Goal: Task Accomplishment & Management: Manage account settings

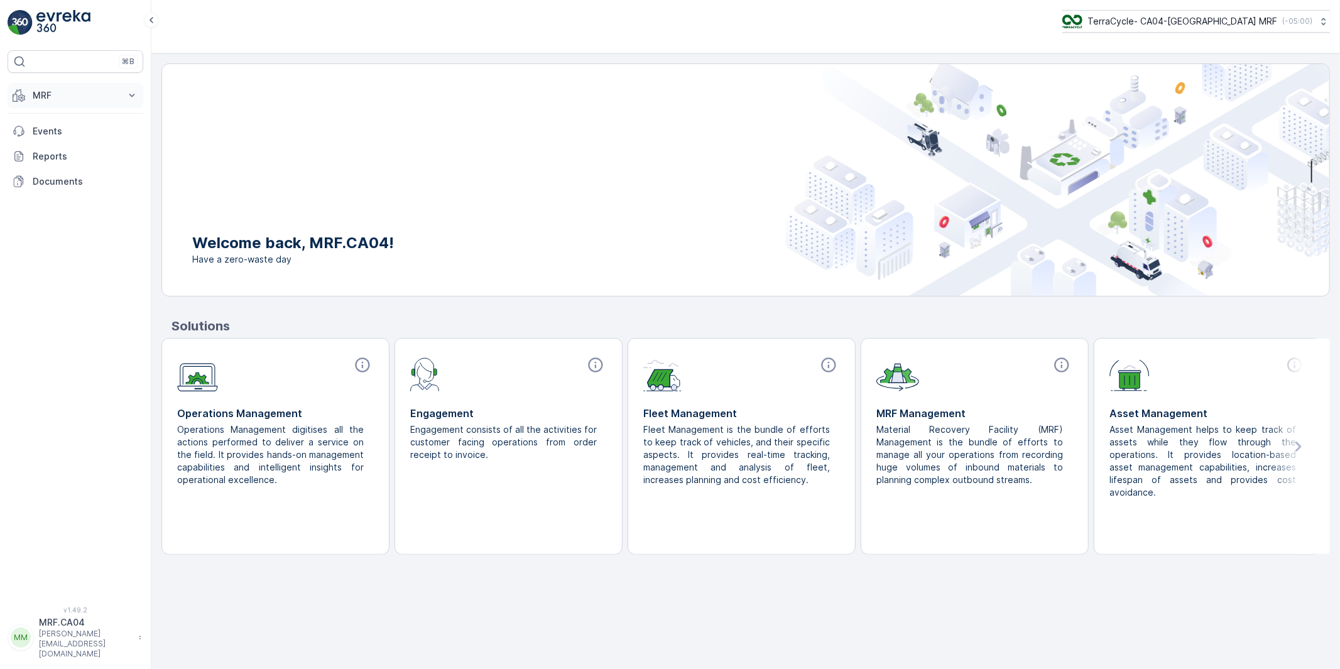
click at [38, 92] on p "MRF" at bounding box center [75, 95] width 85 height 13
click at [49, 151] on p "Pallet" at bounding box center [44, 152] width 24 height 13
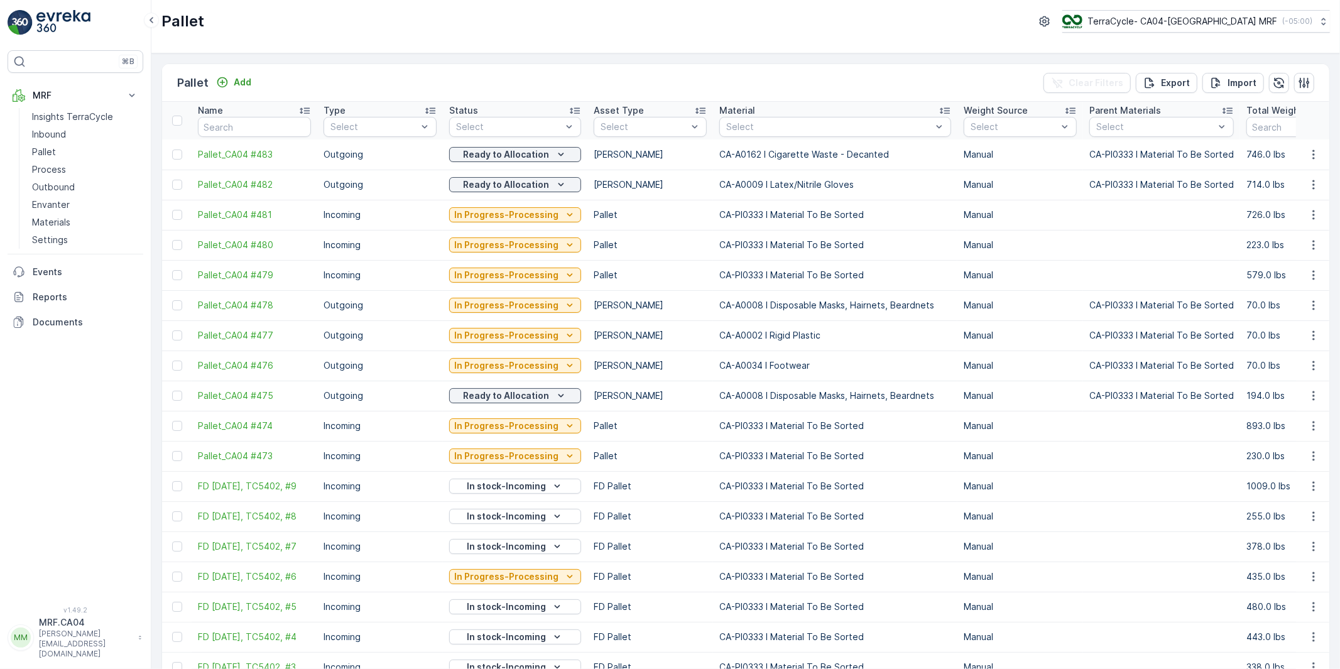
click at [241, 127] on input "text" at bounding box center [254, 127] width 113 height 20
click at [214, 130] on input "text" at bounding box center [254, 127] width 113 height 20
type input "FD"
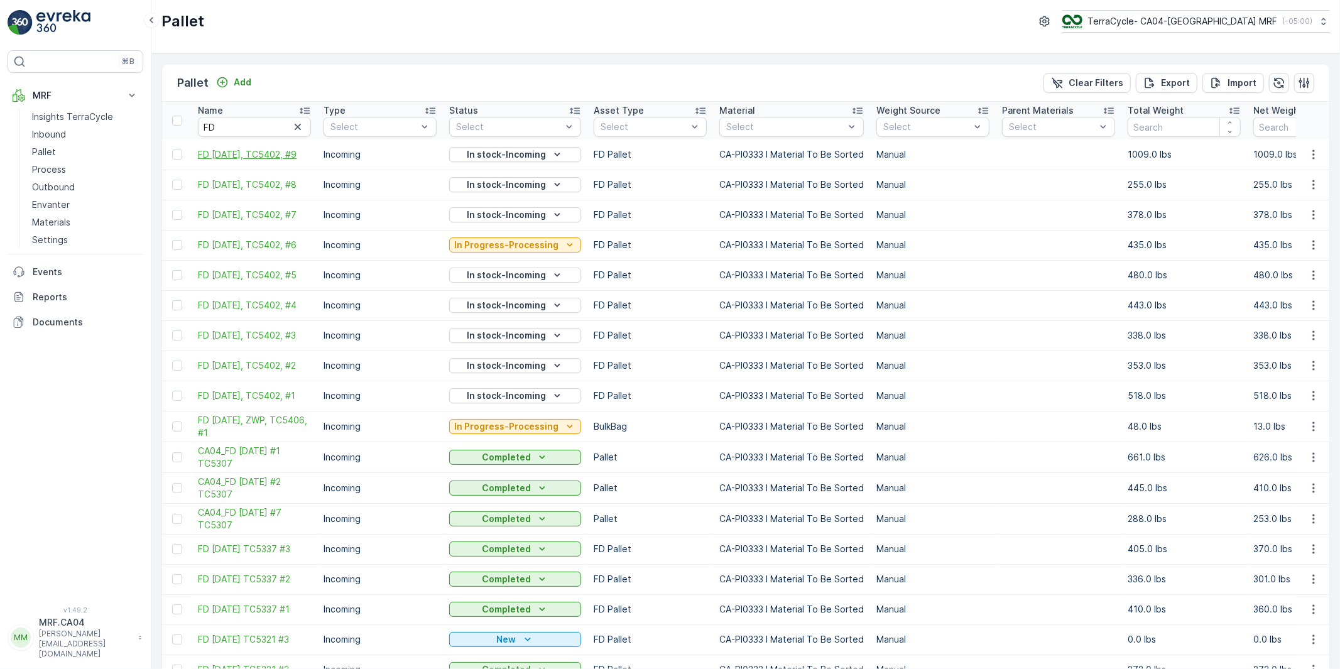
click at [241, 148] on span "FD [DATE], TC5402, #9" at bounding box center [254, 154] width 113 height 13
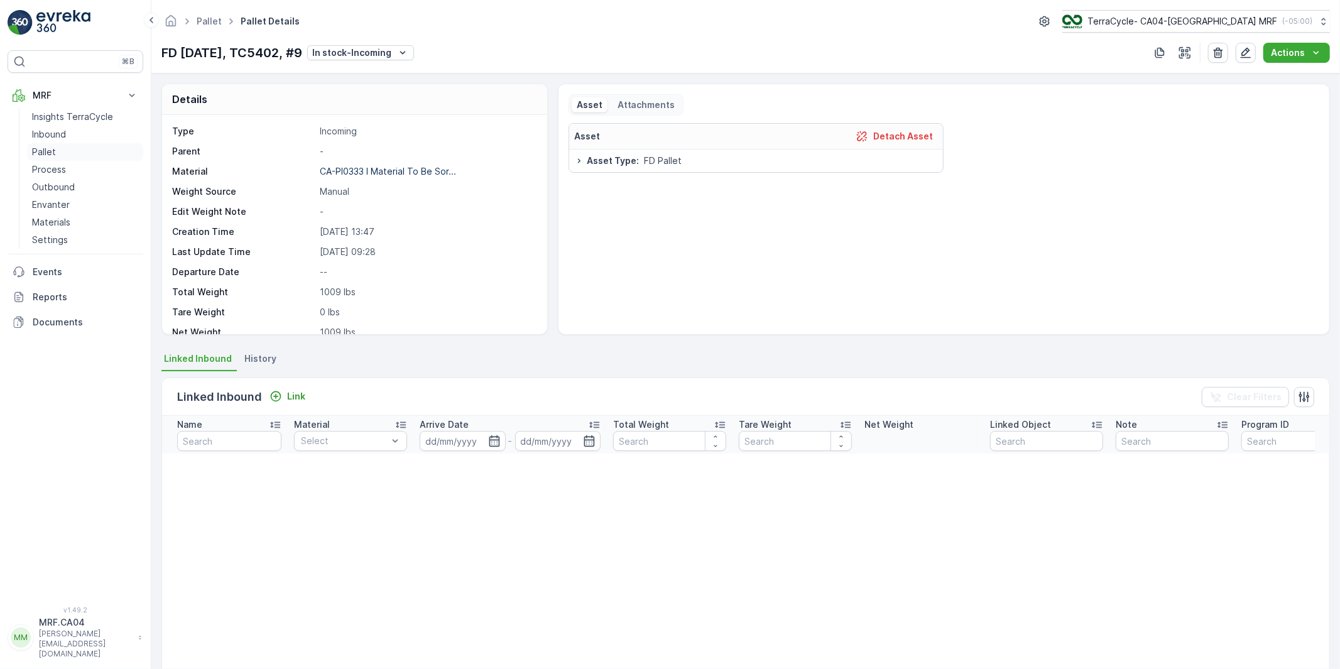
click at [43, 151] on p "Pallet" at bounding box center [44, 152] width 24 height 13
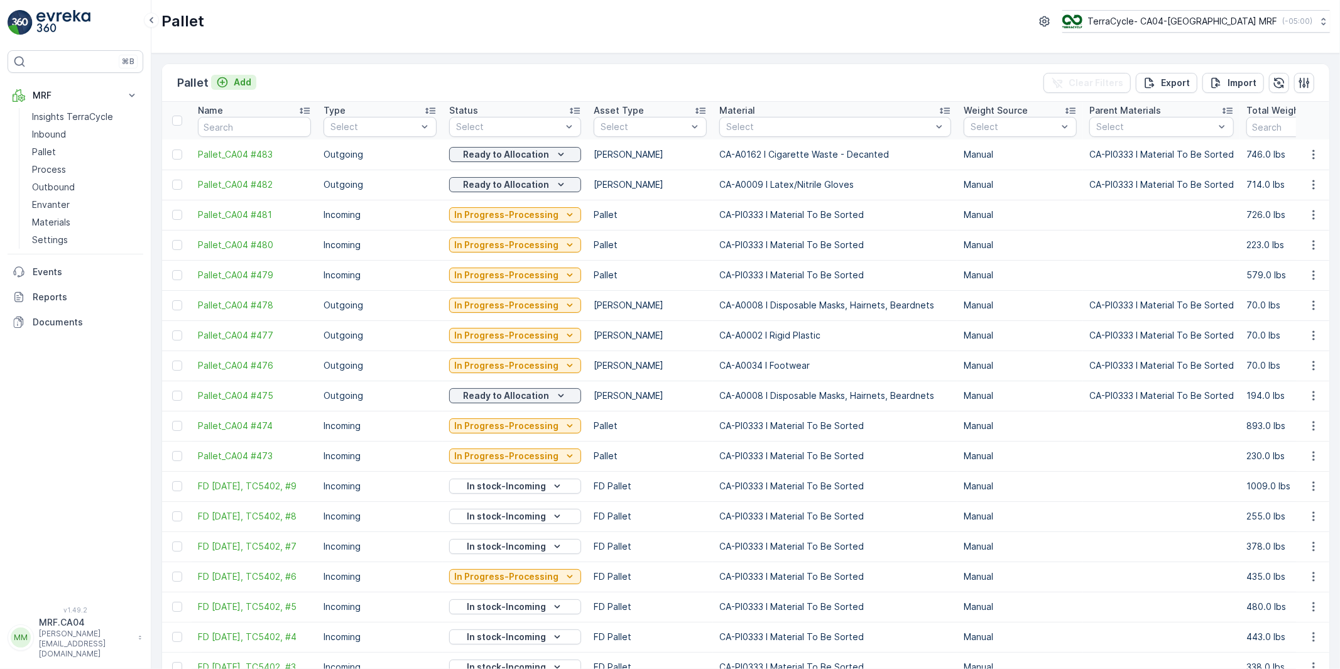
click at [240, 79] on p "Add" at bounding box center [243, 82] width 18 height 13
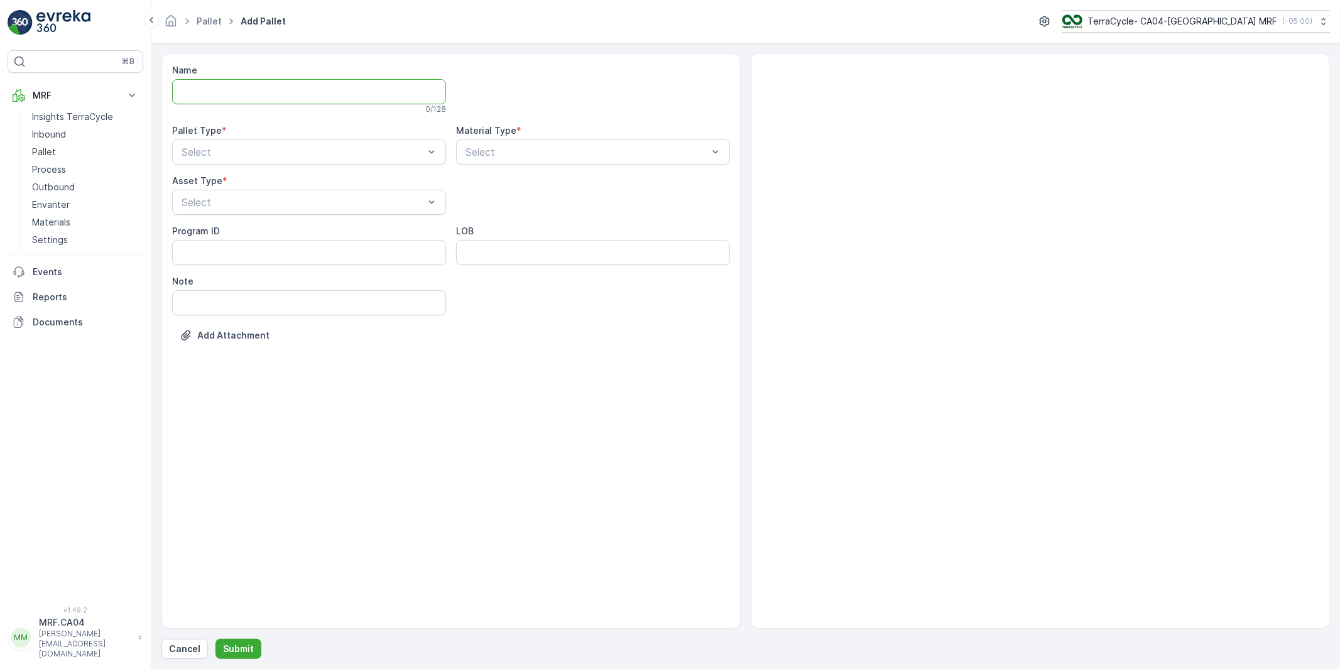
click at [249, 89] on input "Name" at bounding box center [309, 91] width 274 height 25
click at [57, 132] on p "Inbound" at bounding box center [49, 134] width 34 height 13
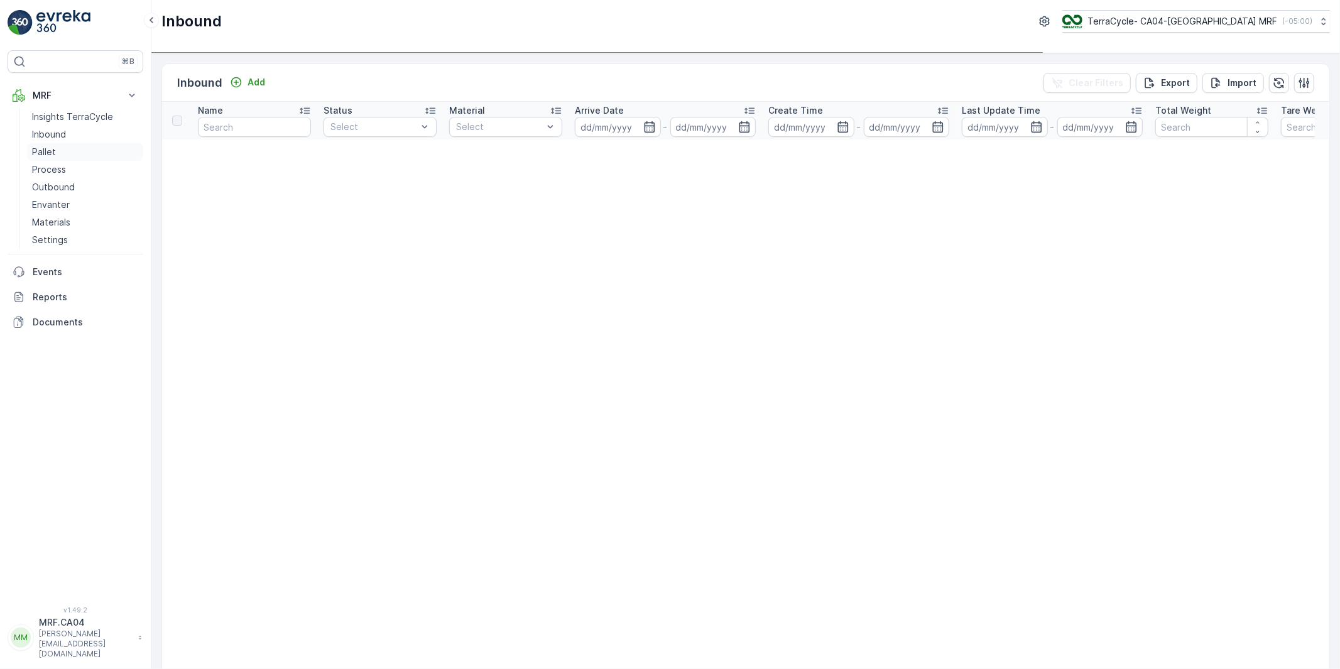
click at [41, 152] on p "Pallet" at bounding box center [44, 152] width 24 height 13
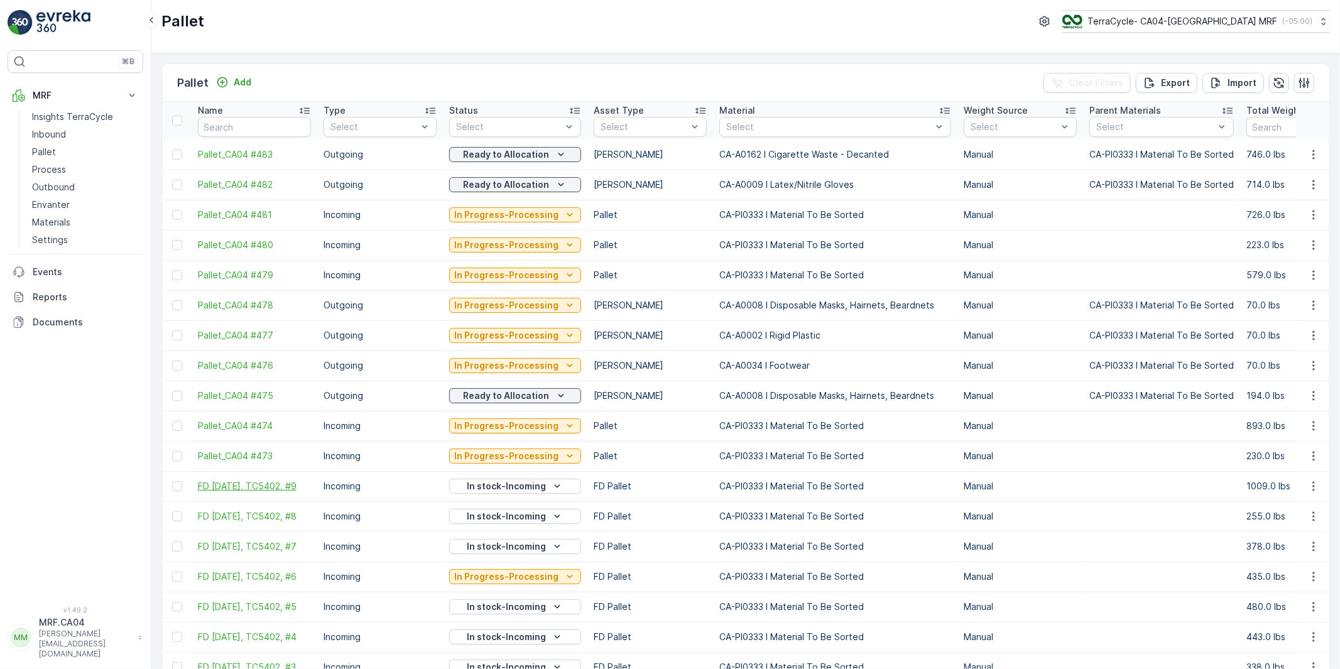
drag, startPoint x: 189, startPoint y: 481, endPoint x: 264, endPoint y: 495, distance: 76.6
copy span "FD [DATE], TC5402, #9"
click at [239, 82] on p "Add" at bounding box center [243, 82] width 18 height 13
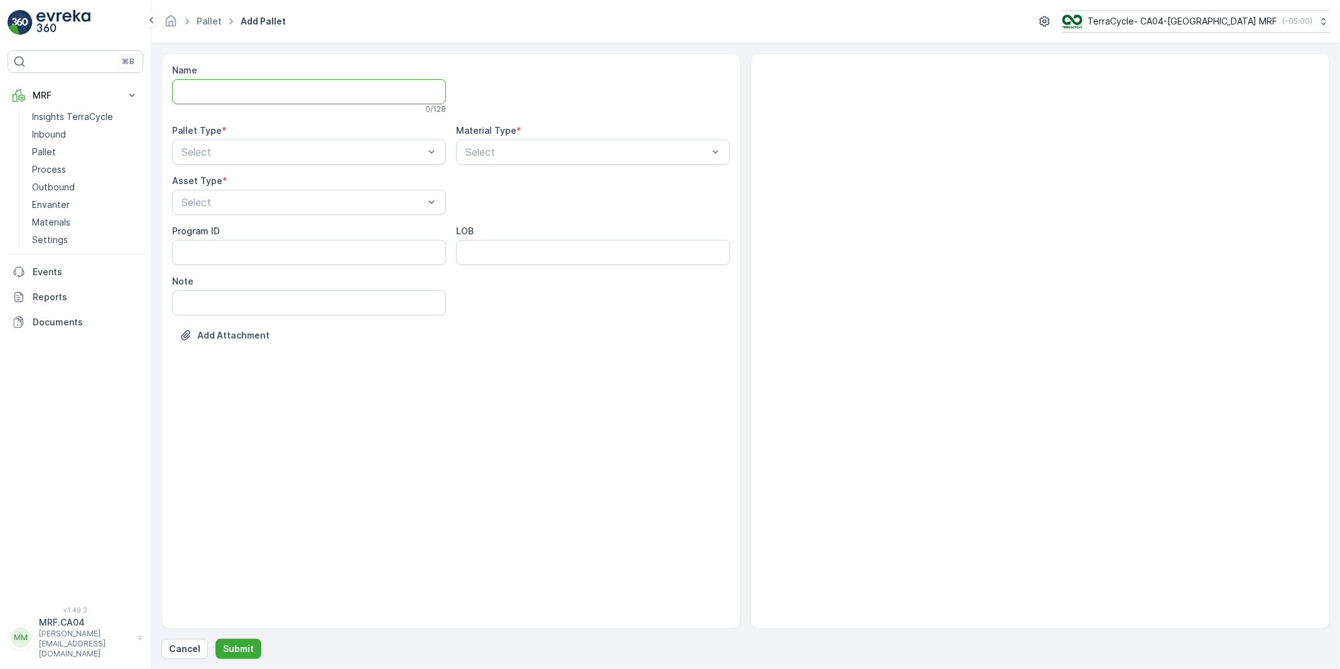
click at [230, 99] on input "Name" at bounding box center [309, 91] width 274 height 25
paste input "FD [DATE], TC5402, #9"
drag, startPoint x: 198, startPoint y: 92, endPoint x: 245, endPoint y: 92, distance: 47.1
click at [245, 92] on input "FD [DATE], TC5402, #9" at bounding box center [309, 91] width 274 height 25
drag, startPoint x: 270, startPoint y: 92, endPoint x: 291, endPoint y: 92, distance: 20.7
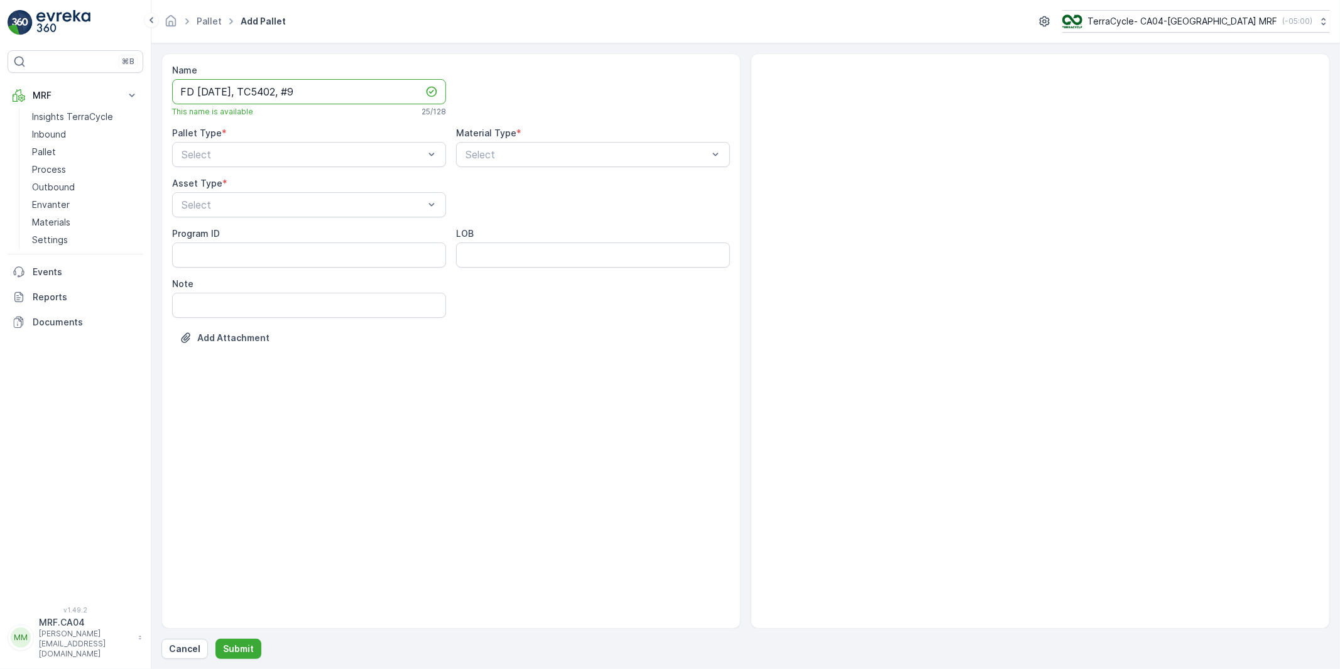
click at [291, 92] on input "FD [DATE], TC5402, #9" at bounding box center [309, 91] width 274 height 25
click at [293, 90] on input "FD [DATE], TC5402, #9" at bounding box center [309, 91] width 274 height 25
type input "FD [DATE], TC5404, #1"
click at [228, 183] on div "Incoming" at bounding box center [309, 185] width 259 height 11
click at [498, 145] on div "Select" at bounding box center [593, 154] width 274 height 25
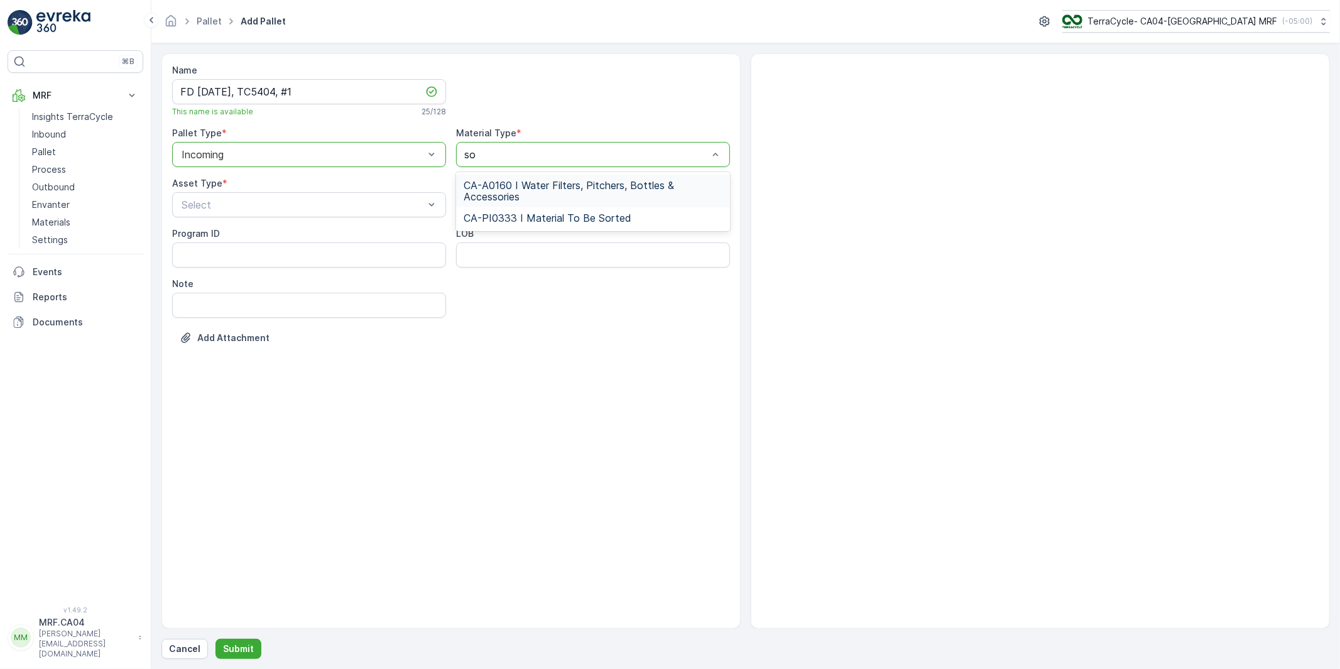
type input "sor"
click at [490, 214] on span "CA-PI0333 I Material To Be Sorted" at bounding box center [548, 217] width 168 height 11
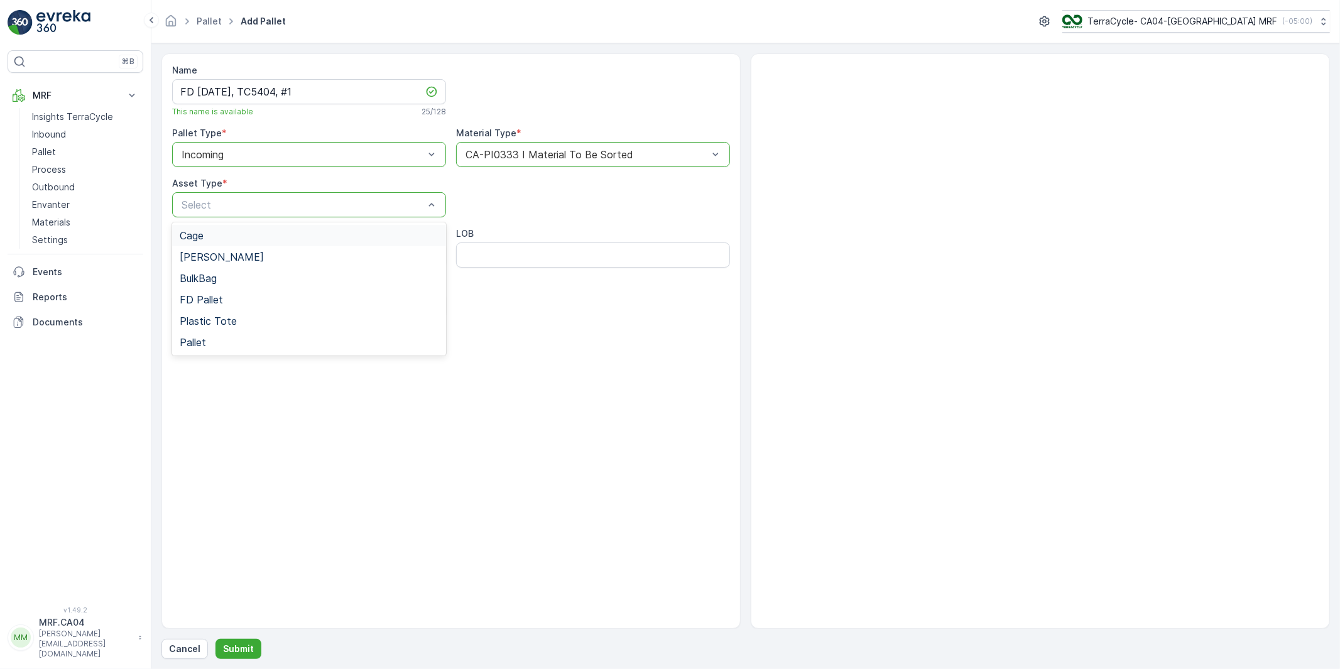
drag, startPoint x: 403, startPoint y: 202, endPoint x: 396, endPoint y: 202, distance: 6.9
click at [199, 295] on span "FD Pallet" at bounding box center [201, 299] width 43 height 11
click at [222, 256] on ID "Program ID" at bounding box center [309, 254] width 274 height 25
type ID "709"
click at [570, 258] on input "LOB" at bounding box center [593, 254] width 274 height 25
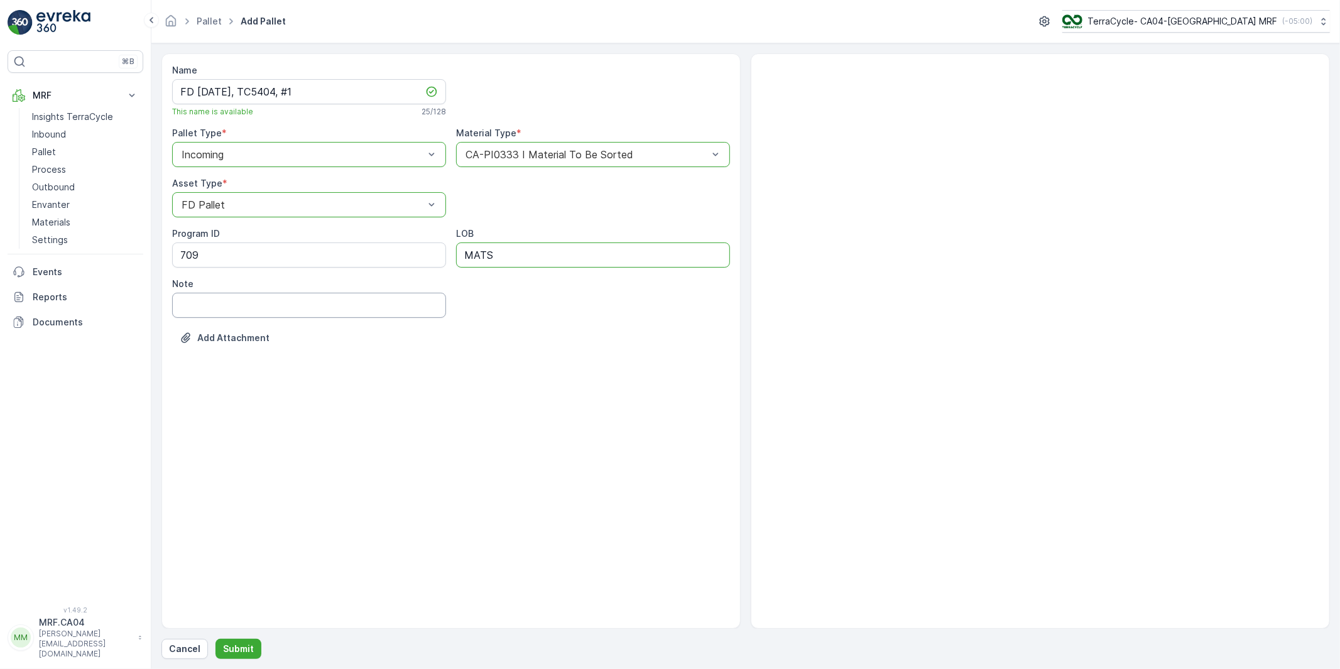
type input "MATS"
drag, startPoint x: 260, startPoint y: 308, endPoint x: 267, endPoint y: 308, distance: 6.9
click at [260, 308] on input "Note" at bounding box center [309, 305] width 274 height 25
drag, startPoint x: 216, startPoint y: 305, endPoint x: 203, endPoint y: 306, distance: 13.3
click at [203, 306] on input "TC5361 [GEOGRAPHIC_DATA]" at bounding box center [309, 305] width 274 height 25
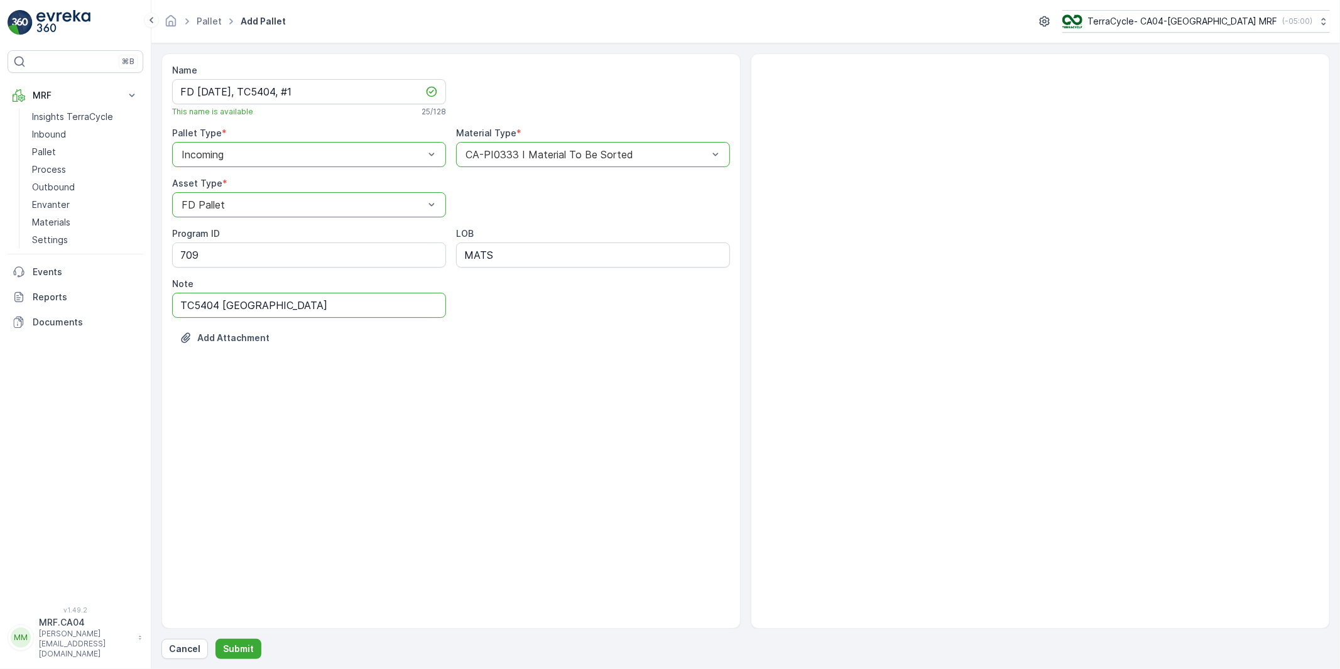
drag, startPoint x: 224, startPoint y: 307, endPoint x: 393, endPoint y: 316, distance: 169.2
click at [393, 316] on input "TC5404 [GEOGRAPHIC_DATA]" at bounding box center [309, 305] width 274 height 25
type input "TC5404 Ecycle [GEOGRAPHIC_DATA] Pens"
click at [240, 643] on p "Submit" at bounding box center [238, 649] width 31 height 13
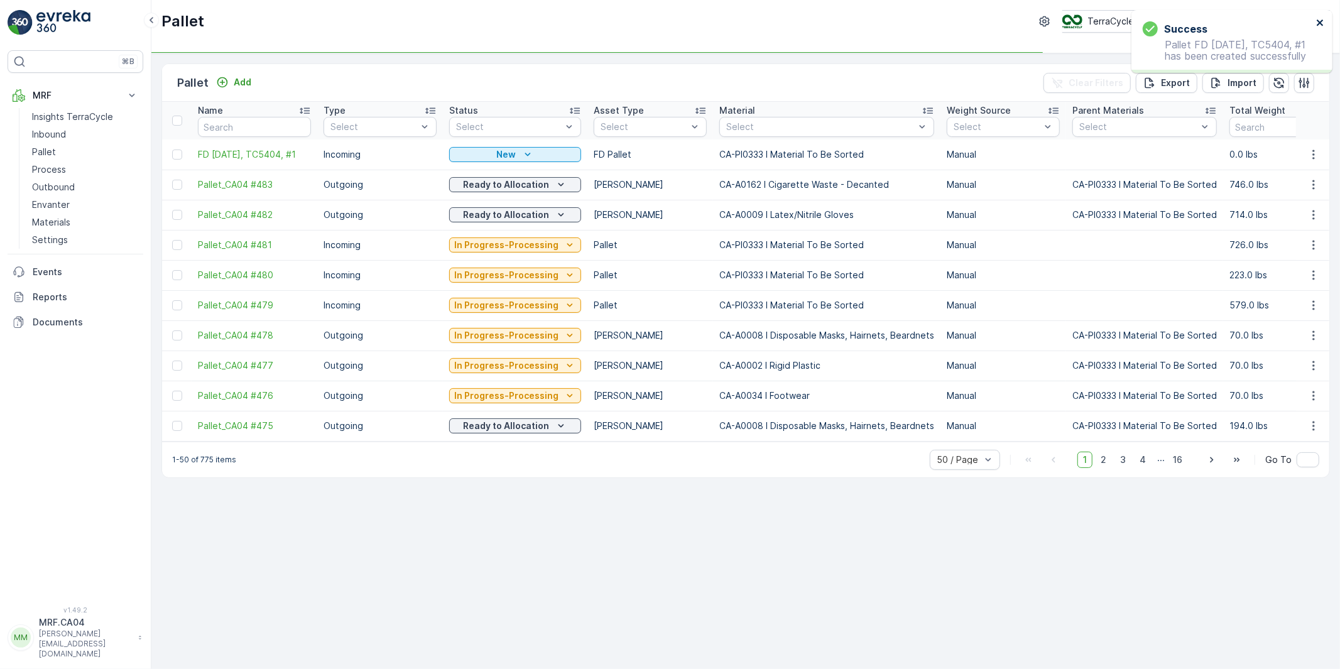
drag, startPoint x: 1322, startPoint y: 22, endPoint x: 1309, endPoint y: 23, distance: 13.2
click at [1321, 22] on icon "close" at bounding box center [1320, 23] width 9 height 10
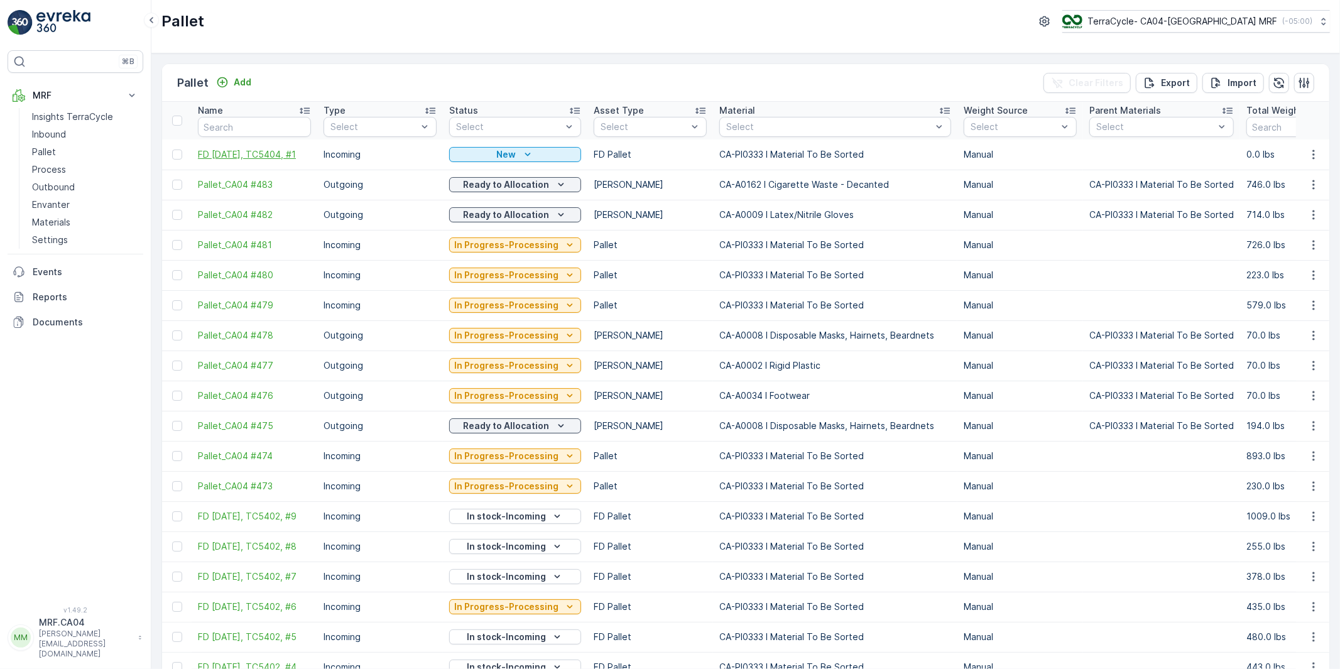
click at [285, 149] on span "FD [DATE], TC5404, #1" at bounding box center [254, 154] width 113 height 13
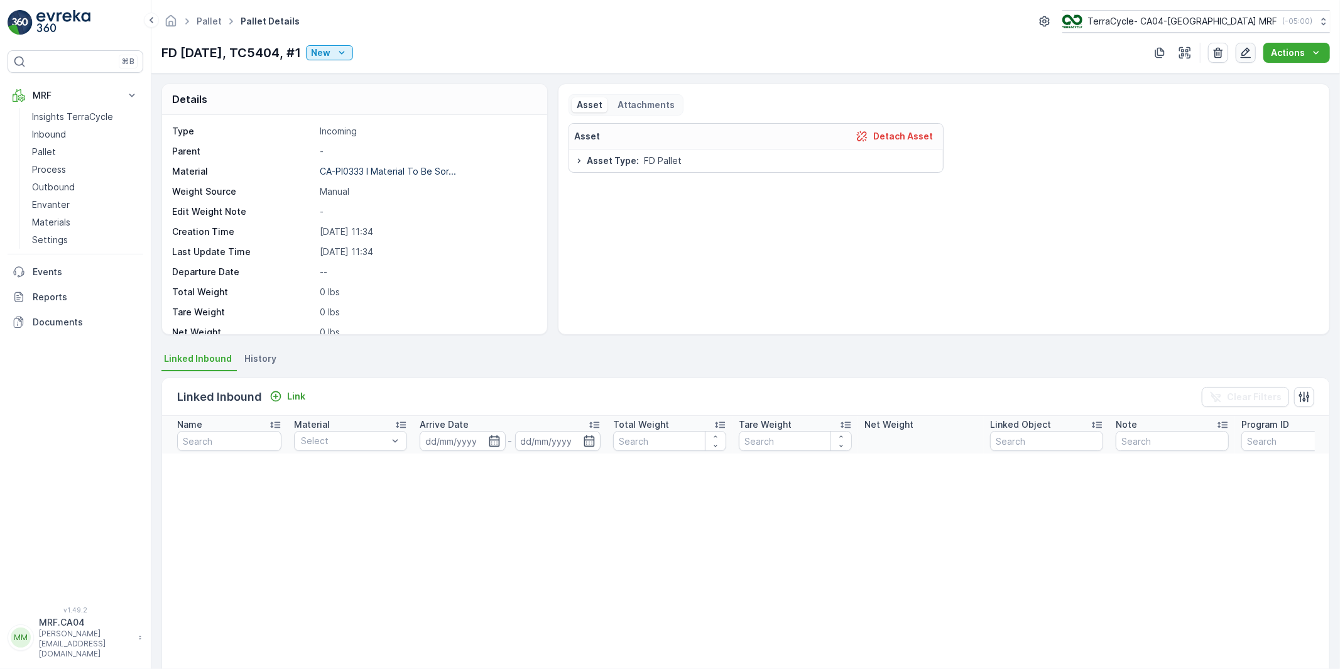
click at [1249, 50] on icon "button" at bounding box center [1245, 52] width 13 height 13
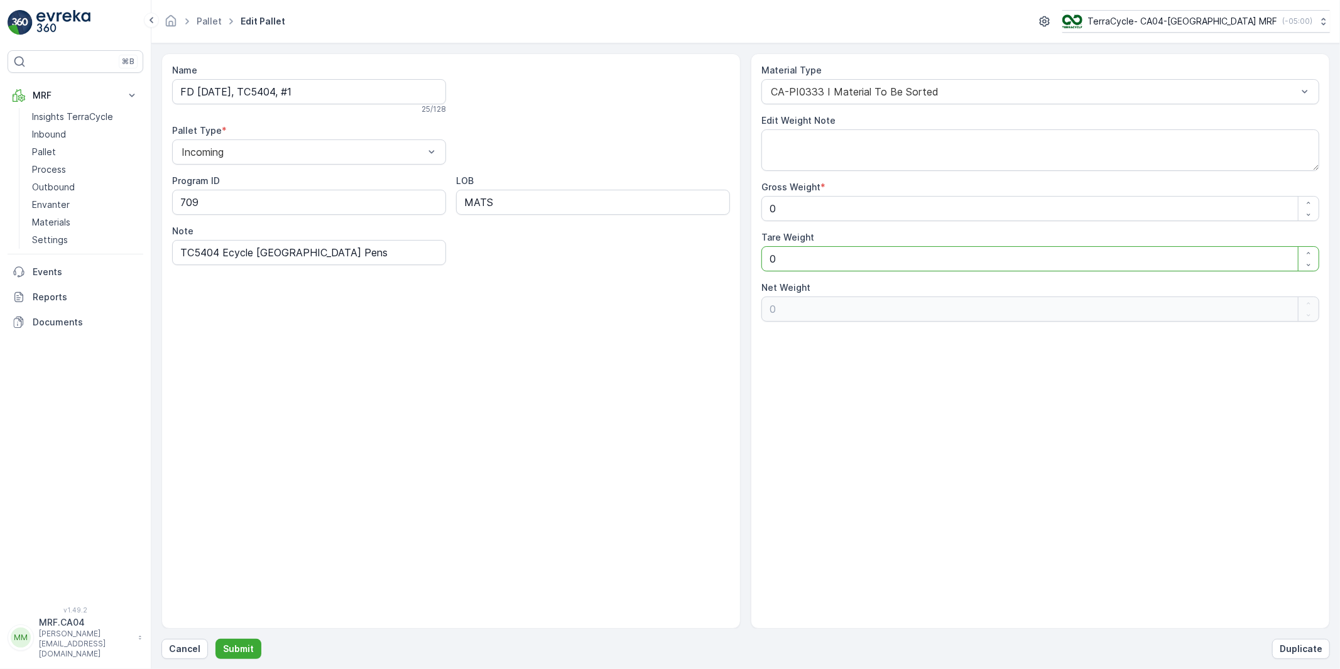
drag, startPoint x: 787, startPoint y: 258, endPoint x: 746, endPoint y: 259, distance: 41.5
click at [746, 259] on div "Name FD [DATE], TC5404, #1 25 / 128 Pallet Type * Incoming Program ID 709 LOB M…" at bounding box center [745, 340] width 1168 height 575
type Weight "3"
type Weight "-3"
type Weight "35"
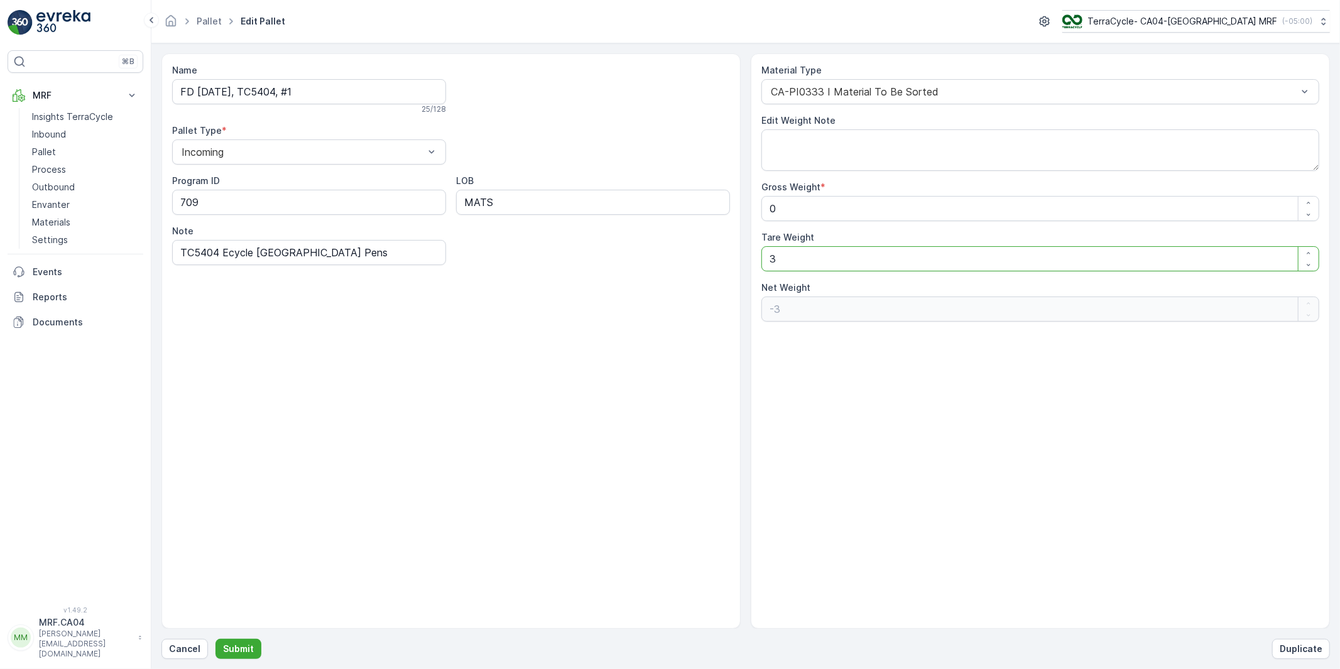
type Weight "-35"
click at [246, 648] on p "Submit" at bounding box center [238, 649] width 31 height 13
type Weight "0"
click at [185, 650] on p "Cancel" at bounding box center [184, 649] width 31 height 13
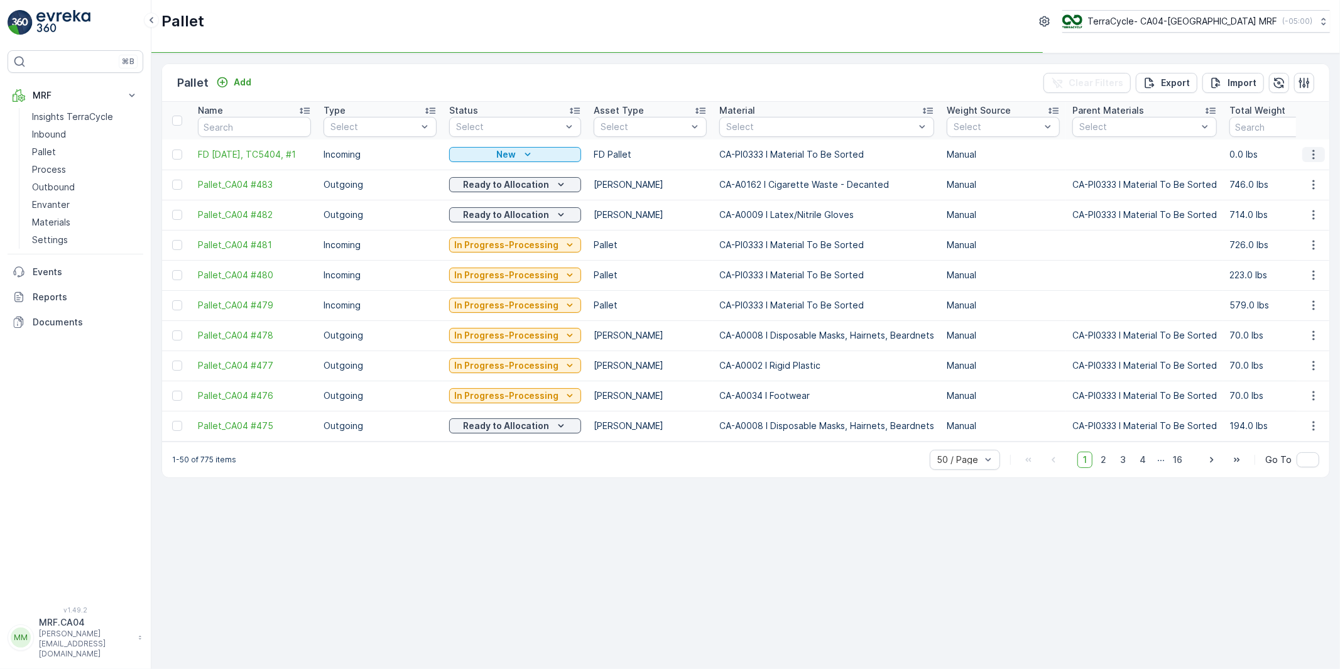
click at [1313, 151] on icon "button" at bounding box center [1313, 154] width 13 height 13
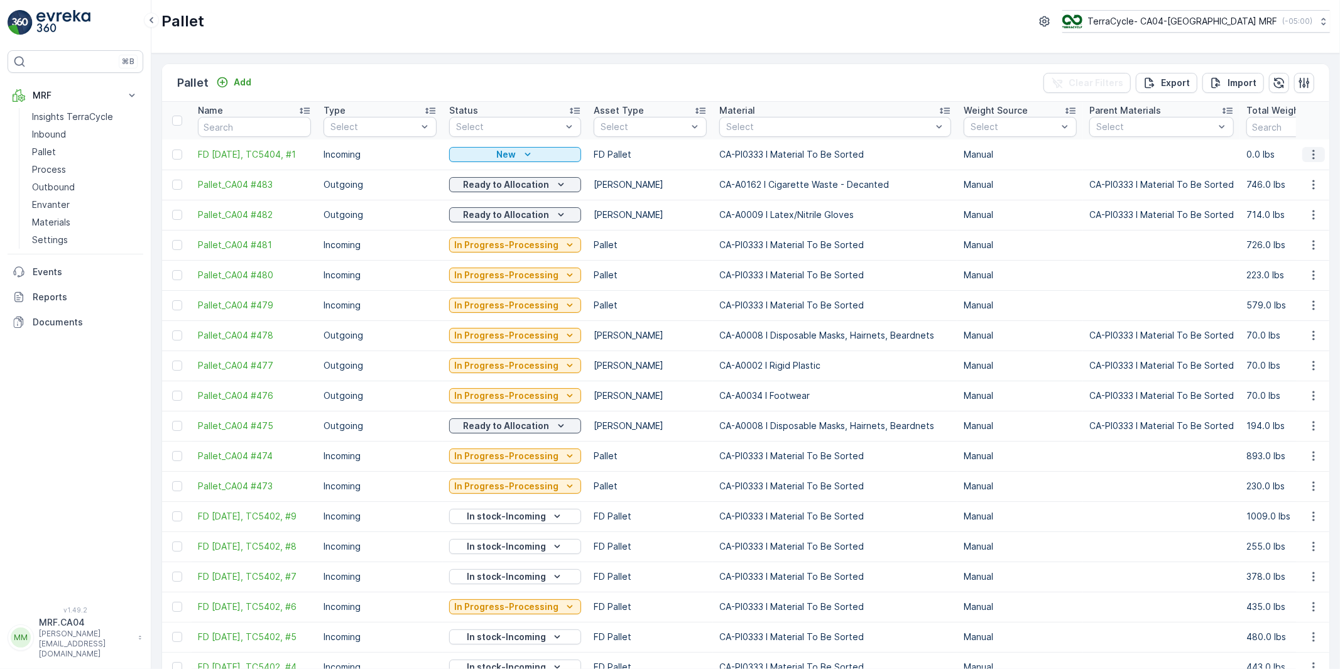
click at [1313, 152] on icon "button" at bounding box center [1313, 154] width 13 height 13
click at [1274, 210] on span "Duplicate Pallet" at bounding box center [1295, 208] width 67 height 13
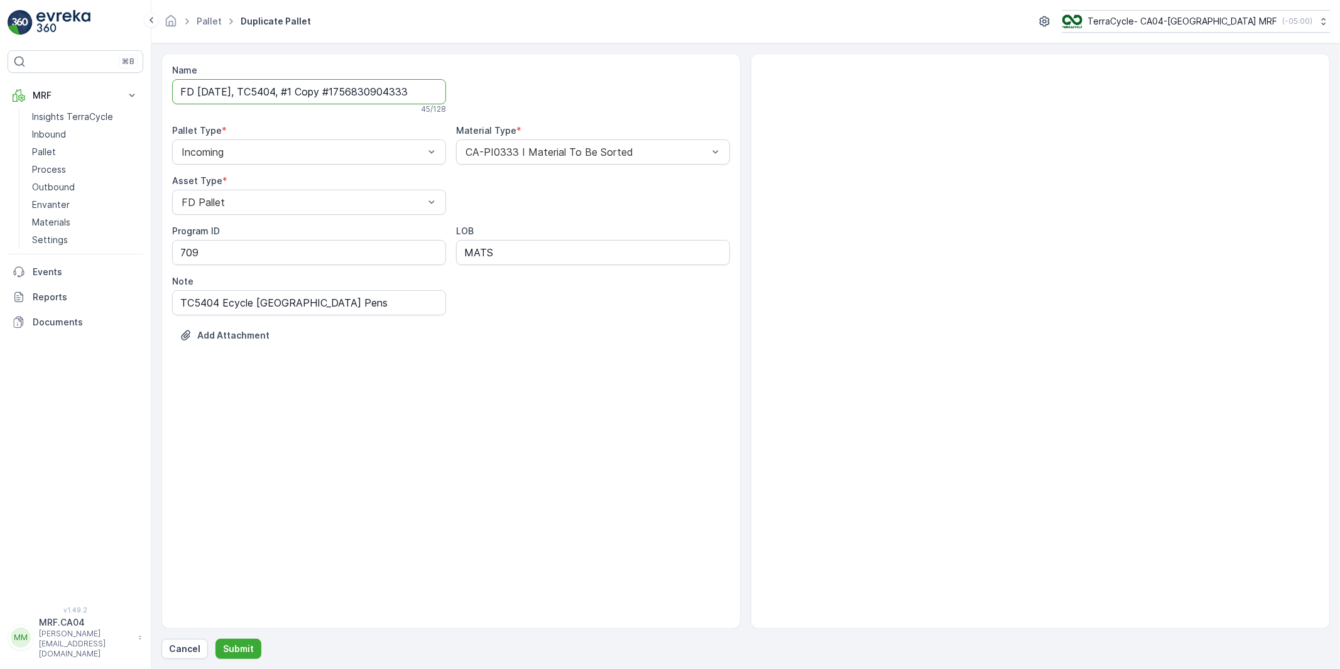
drag, startPoint x: 307, startPoint y: 95, endPoint x: 462, endPoint y: 97, distance: 155.8
click at [462, 97] on div "Name FD [DATE], TC5404, #1 Copy #1756830904333 45 / 128 Pallet Type * Incoming …" at bounding box center [451, 212] width 558 height 297
type input "FD [DATE], TC5404, #2"
click at [242, 644] on p "Submit" at bounding box center [238, 649] width 31 height 13
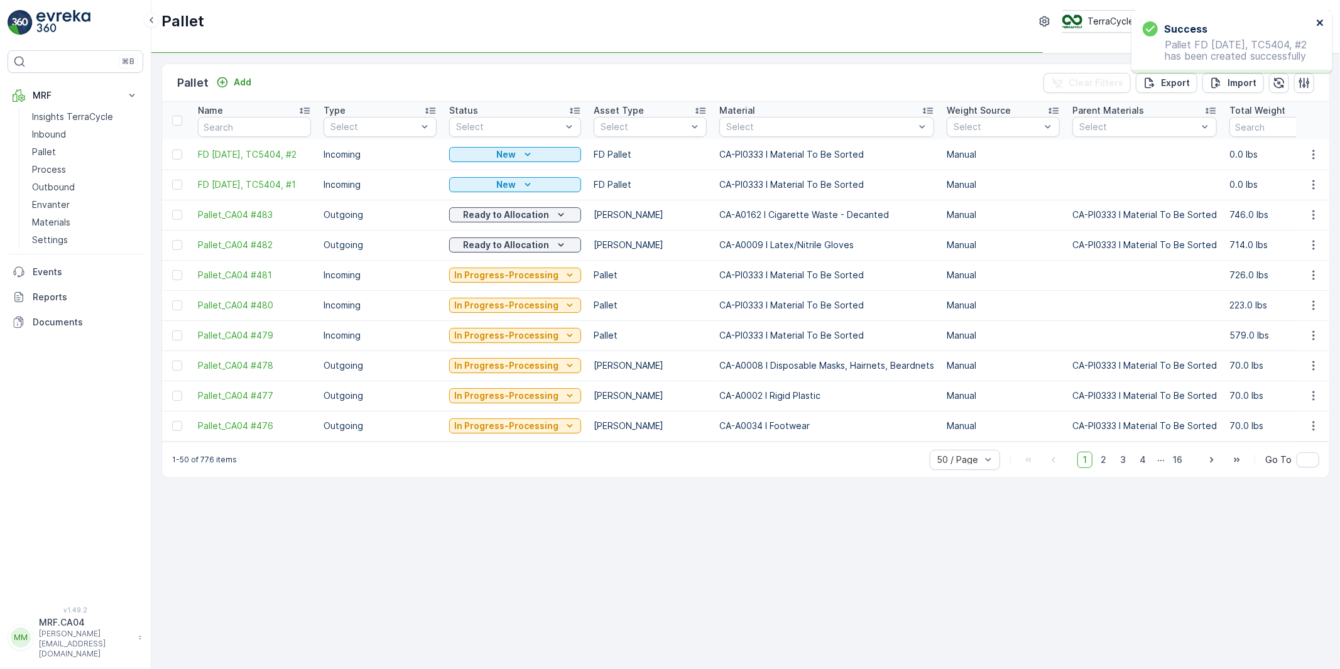
click at [1320, 19] on icon "close" at bounding box center [1320, 23] width 9 height 10
click at [1314, 153] on icon "button" at bounding box center [1313, 154] width 13 height 13
click at [1287, 210] on td "746.0 lbs" at bounding box center [1286, 215] width 126 height 30
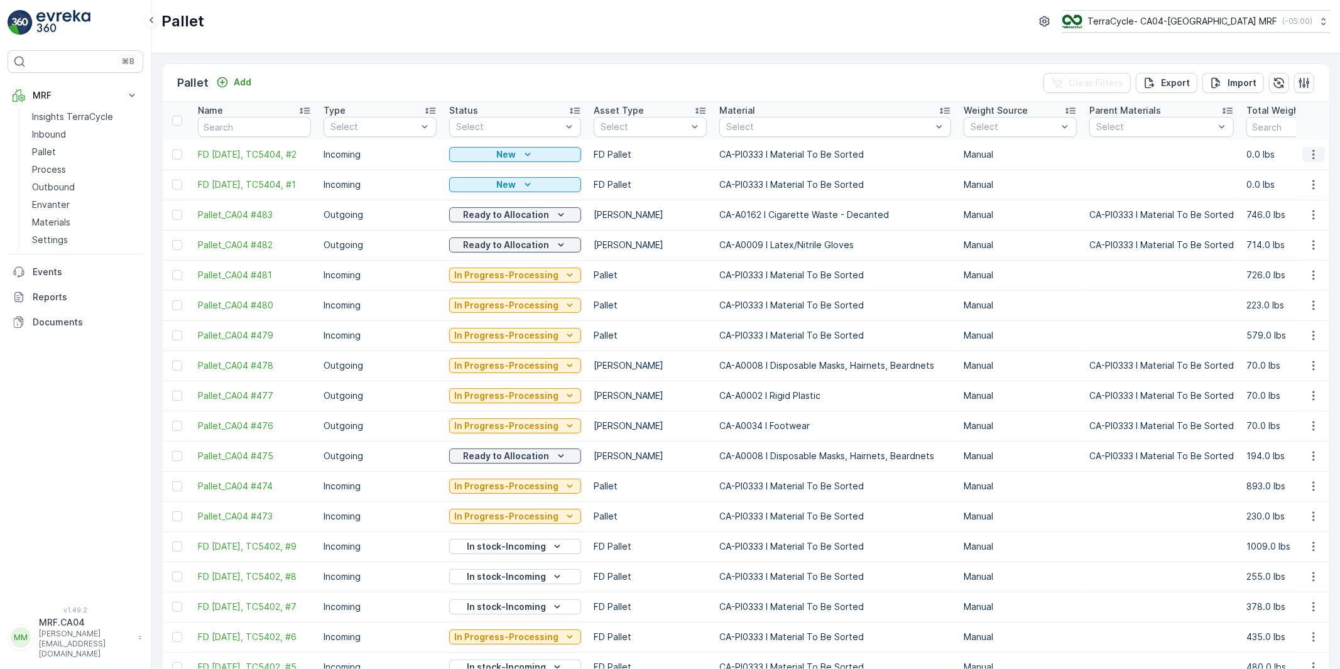
click at [1309, 155] on icon "button" at bounding box center [1313, 154] width 13 height 13
click at [1291, 207] on span "Duplicate Pallet" at bounding box center [1295, 208] width 67 height 13
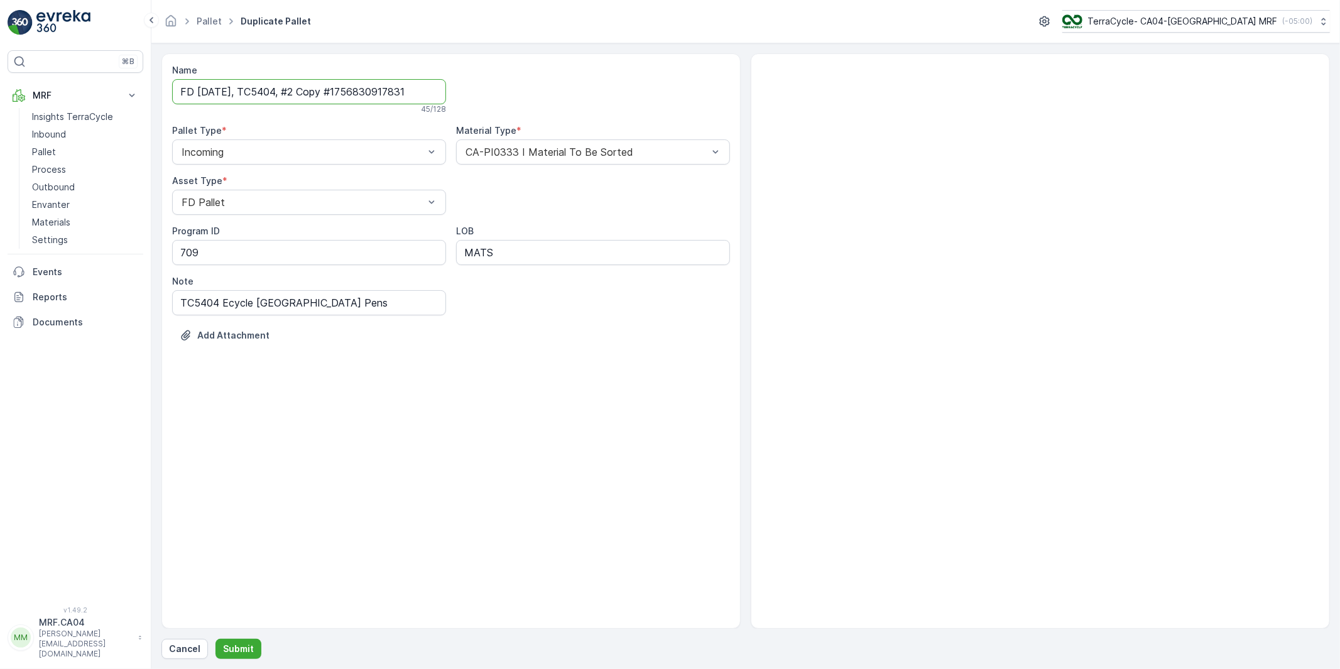
drag, startPoint x: 308, startPoint y: 90, endPoint x: 506, endPoint y: 104, distance: 198.4
click at [506, 94] on div "Name FD [DATE], TC5404, #2 Copy #1756830917831 45 / 128 Pallet Type * Incoming …" at bounding box center [451, 212] width 558 height 297
type input "FD [DATE], TC5404, #3"
click at [234, 645] on p "Submit" at bounding box center [238, 649] width 31 height 13
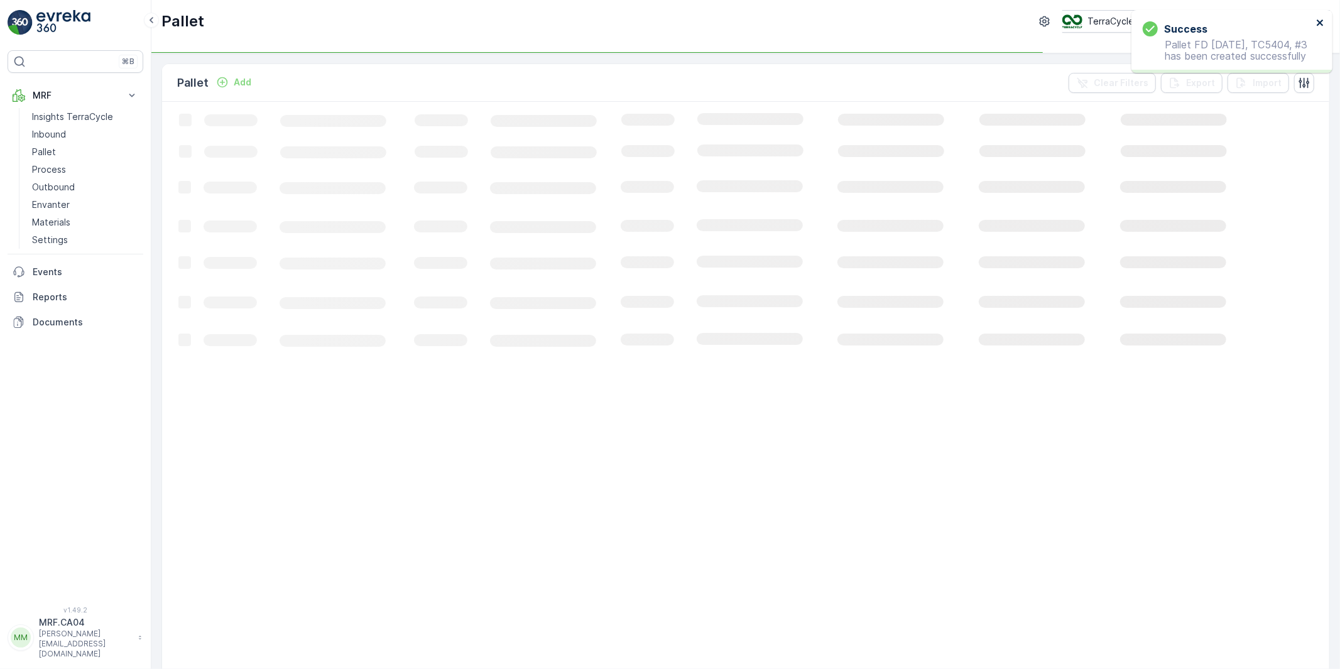
click at [1319, 22] on icon "close" at bounding box center [1320, 22] width 6 height 6
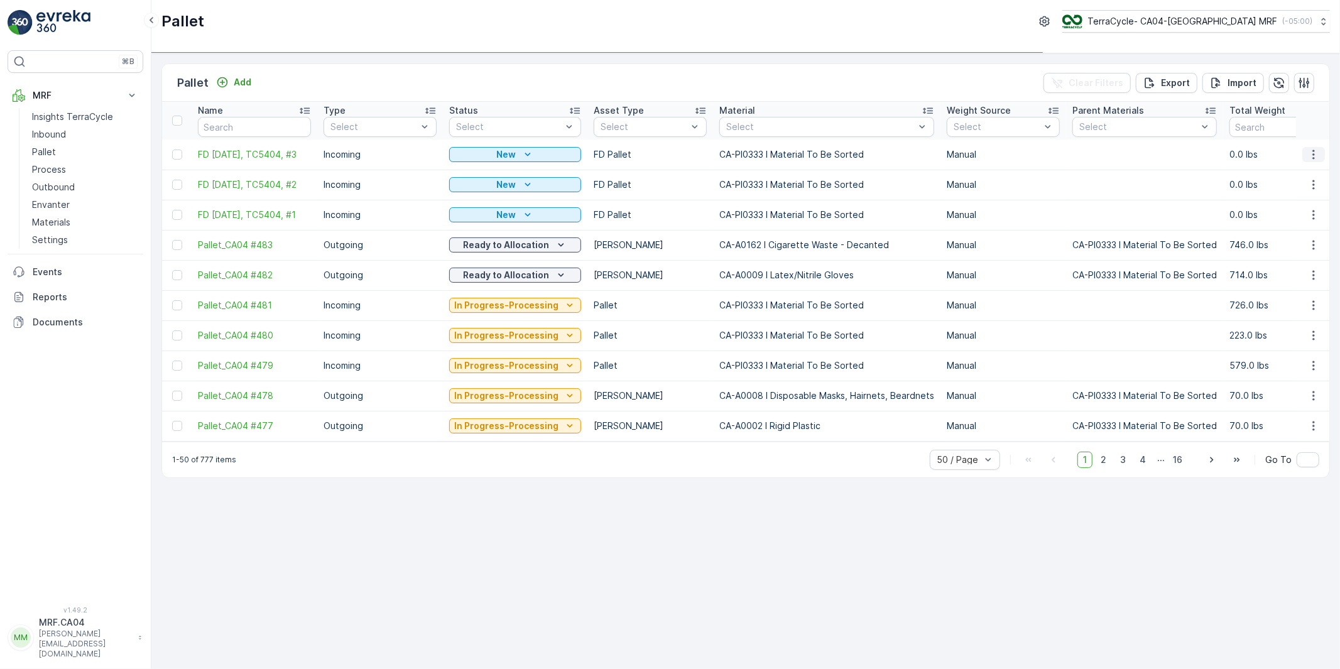
click at [1314, 151] on icon "button" at bounding box center [1313, 154] width 2 height 9
click at [1288, 206] on td "0.0 lbs" at bounding box center [1286, 215] width 126 height 30
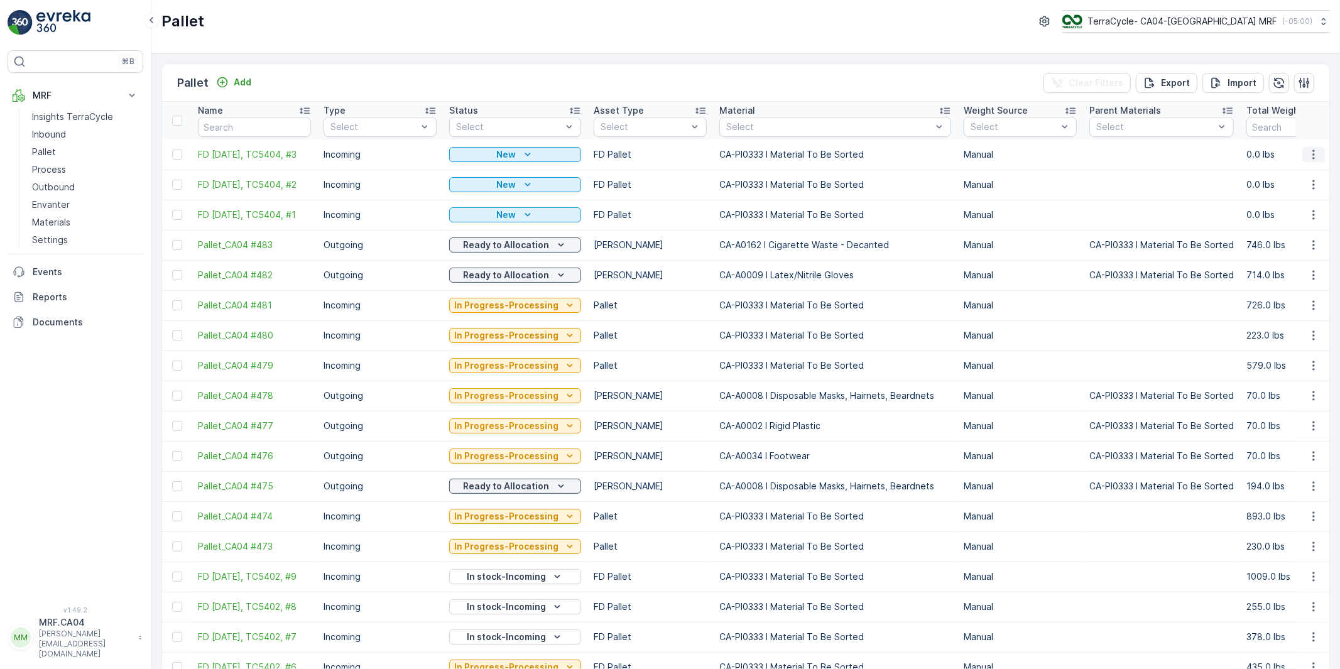
click at [1310, 153] on icon "button" at bounding box center [1313, 154] width 13 height 13
click at [1282, 203] on span "Duplicate Pallet" at bounding box center [1295, 208] width 67 height 13
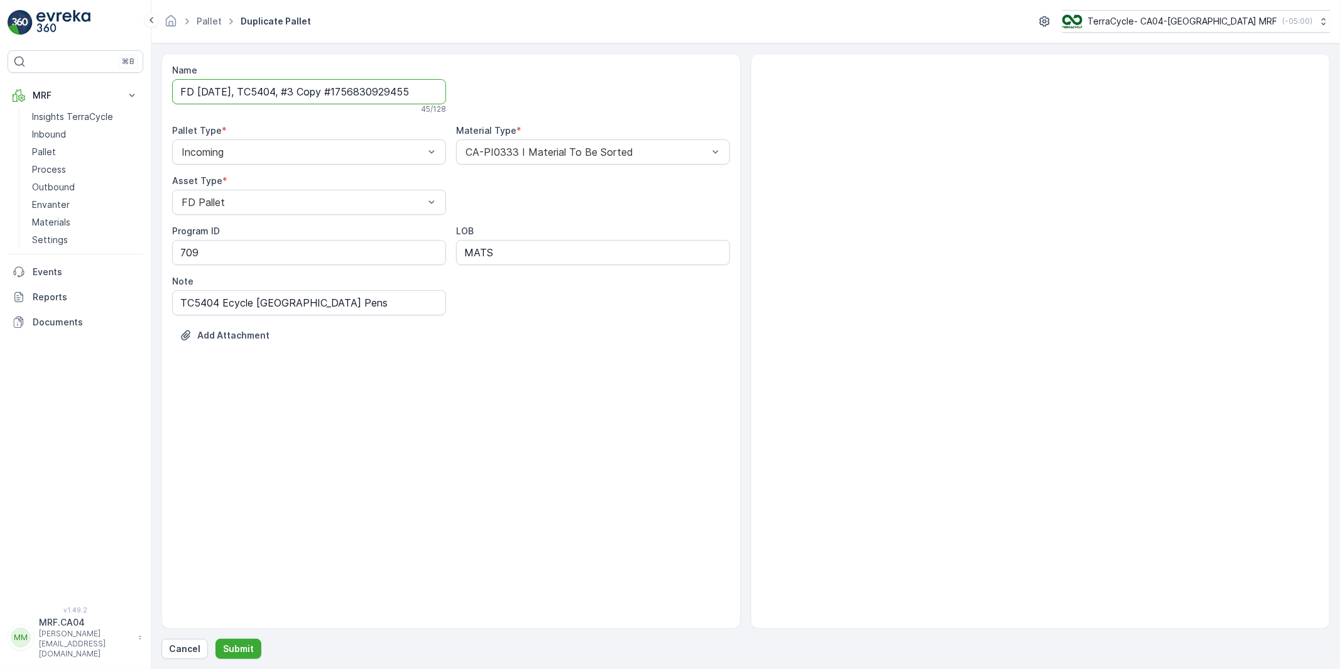
drag, startPoint x: 311, startPoint y: 94, endPoint x: 518, endPoint y: 99, distance: 207.4
click at [518, 99] on div "Name FD [DATE], TC5404, #3 Copy #1756830929455 45 / 128 Pallet Type * Incoming …" at bounding box center [451, 212] width 558 height 297
type input "FD [DATE], TC5404, #4"
click at [300, 399] on div "Name FD [DATE], TC5404, #4 Checking availability... 25 / 128 Pallet Type * Inco…" at bounding box center [450, 340] width 579 height 575
click at [246, 645] on p "Submit" at bounding box center [238, 649] width 31 height 13
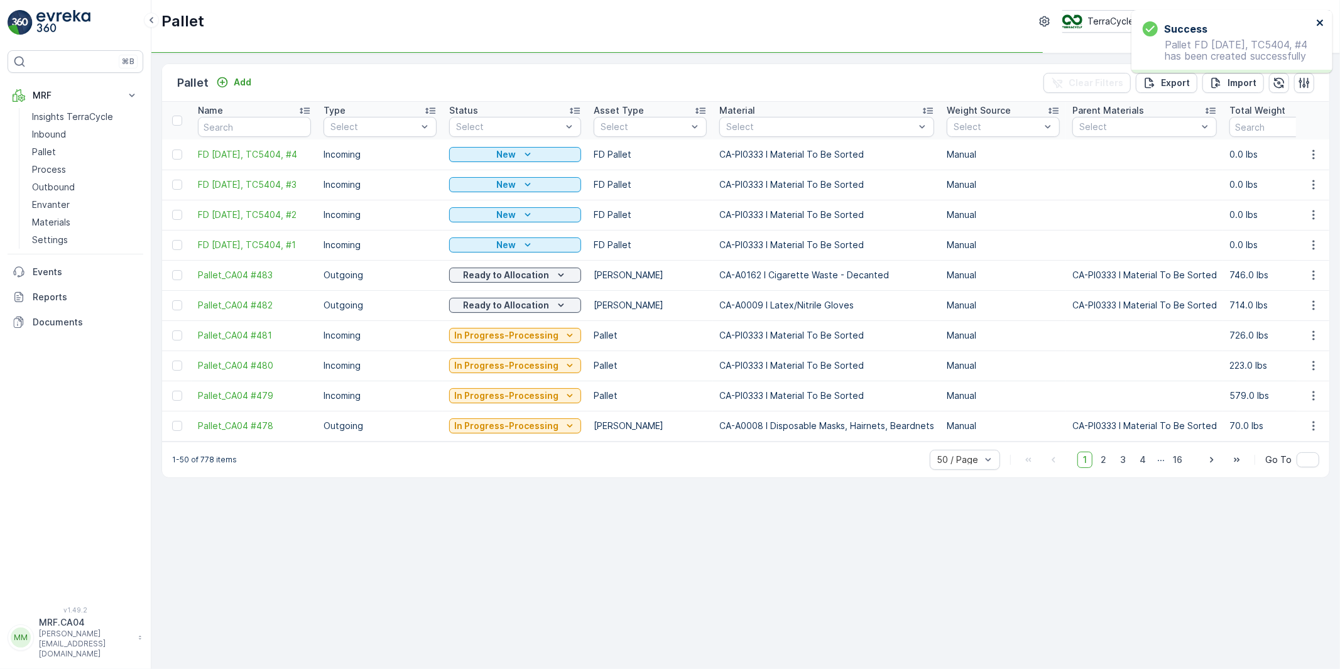
click at [1321, 21] on icon "close" at bounding box center [1320, 22] width 6 height 6
click at [1317, 151] on icon "button" at bounding box center [1313, 154] width 13 height 13
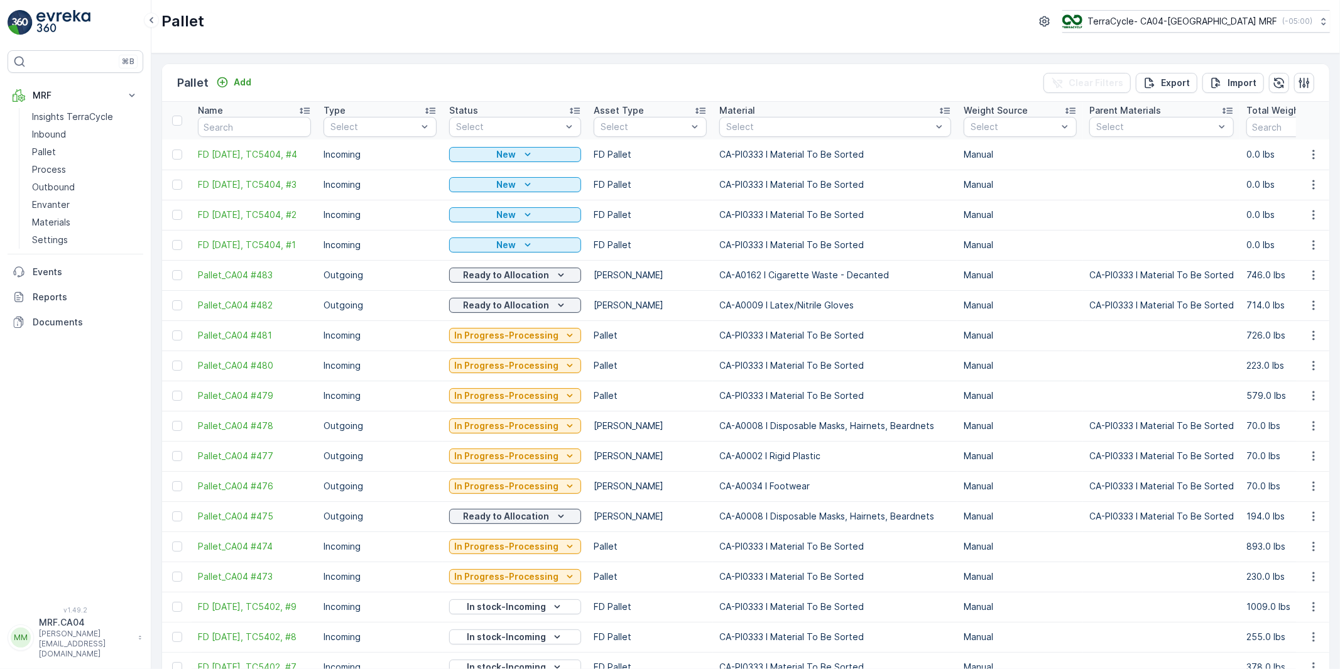
click at [1279, 209] on td "0.0 lbs" at bounding box center [1303, 215] width 126 height 30
click at [1308, 152] on icon "button" at bounding box center [1313, 154] width 13 height 13
click at [1272, 205] on span "Duplicate Pallet" at bounding box center [1295, 208] width 67 height 13
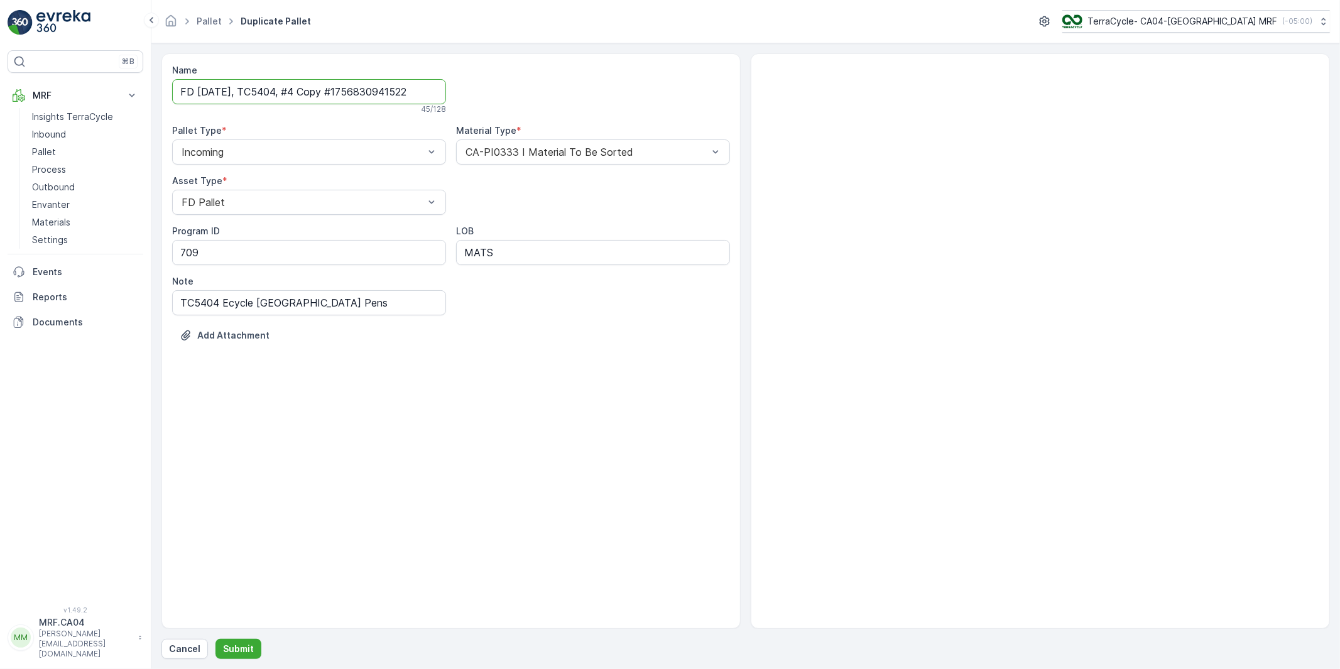
drag, startPoint x: 308, startPoint y: 95, endPoint x: 451, endPoint y: 87, distance: 142.9
click at [451, 87] on div "Name FD [DATE], TC5404, #4 Copy #1756830941522 45 / 128 Pallet Type * Incoming …" at bounding box center [451, 212] width 558 height 297
type input "FD [DATE], TC5404, #5"
click at [240, 650] on p "Submit" at bounding box center [238, 649] width 31 height 13
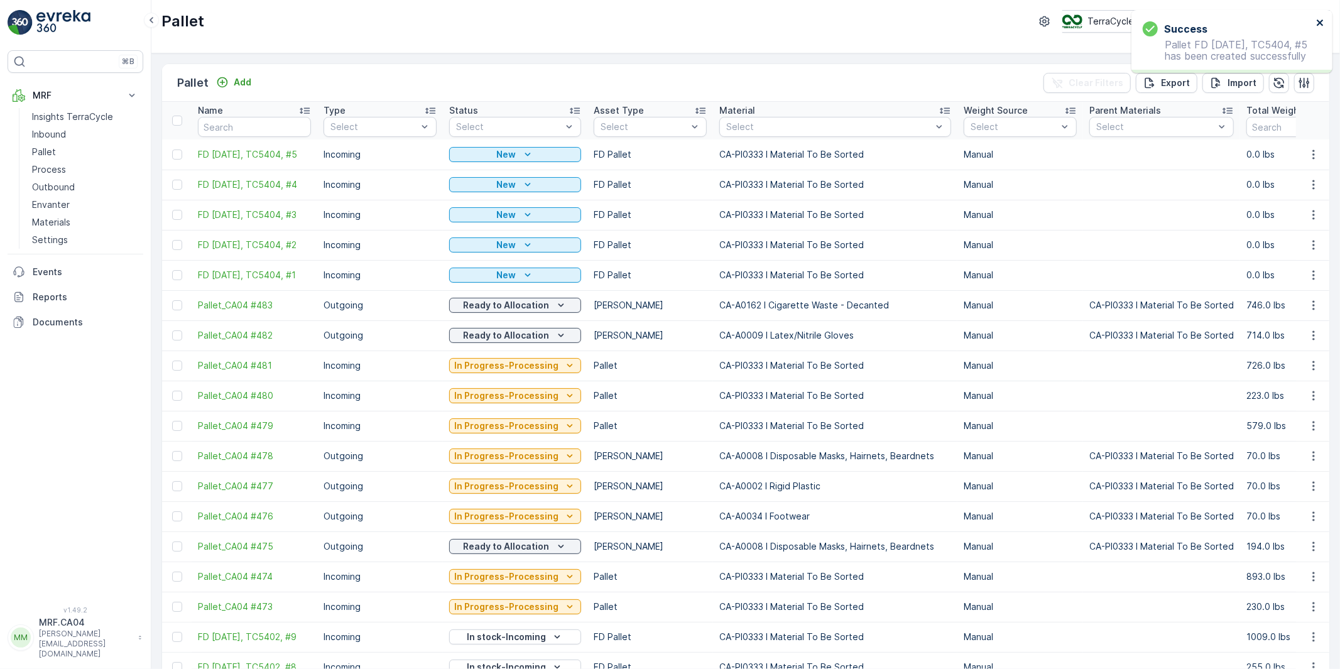
click at [1319, 20] on icon "close" at bounding box center [1320, 23] width 9 height 10
